Goal: Task Accomplishment & Management: Manage account settings

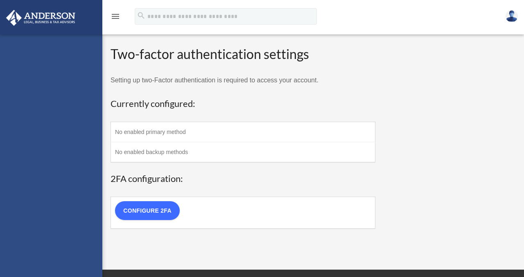
click at [160, 213] on link "Configure 2FA" at bounding box center [147, 210] width 65 height 19
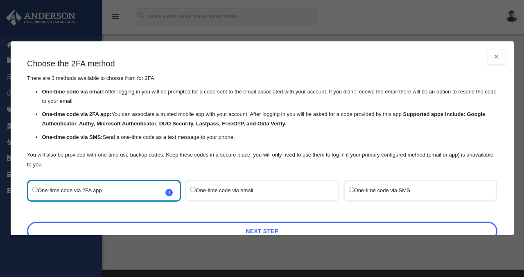
scroll to position [44, 0]
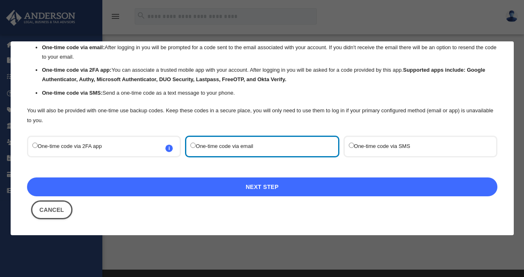
click at [161, 182] on link "Next Step" at bounding box center [262, 186] width 471 height 19
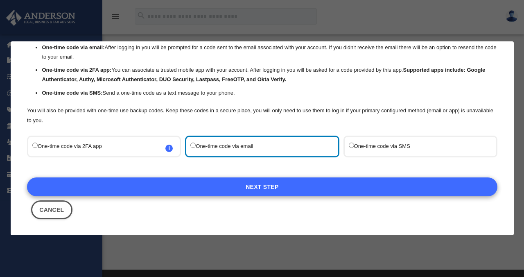
scroll to position [0, 0]
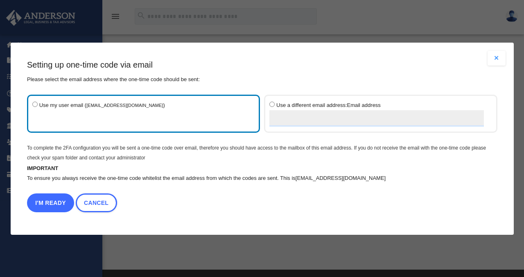
click at [54, 208] on button "I'm Ready" at bounding box center [50, 202] width 47 height 19
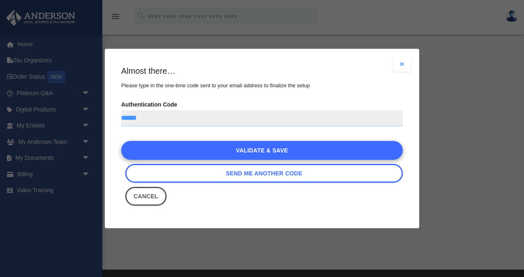
type input "******"
click at [262, 149] on link "Validate & Save" at bounding box center [262, 150] width 282 height 19
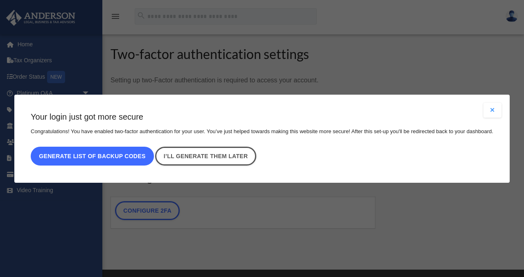
click at [123, 157] on button "Generate list of backup codes" at bounding box center [92, 156] width 123 height 19
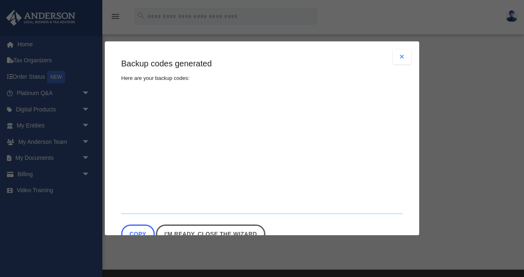
type textarea "**********"
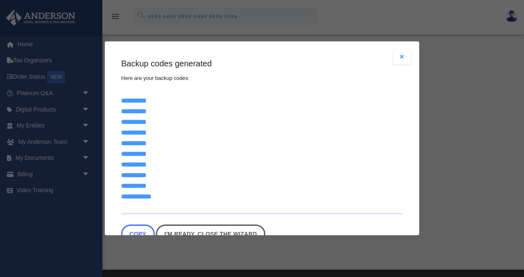
scroll to position [25, 0]
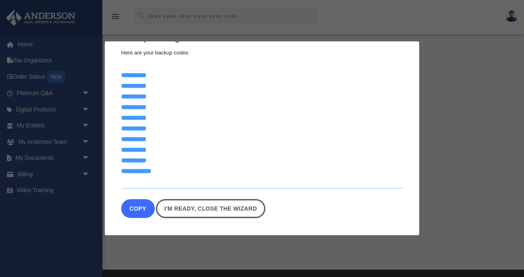
click at [137, 212] on button "Copy" at bounding box center [138, 208] width 34 height 19
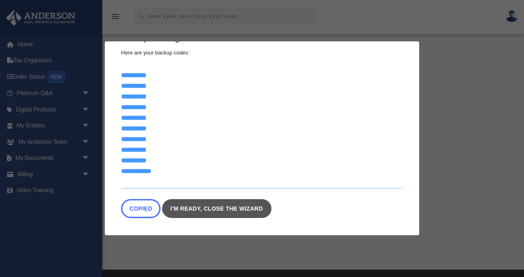
click at [224, 212] on link "I'm ready, close the wizard" at bounding box center [216, 208] width 109 height 19
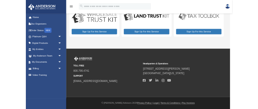
scroll to position [25, 0]
